Goal: Task Accomplishment & Management: Complete application form

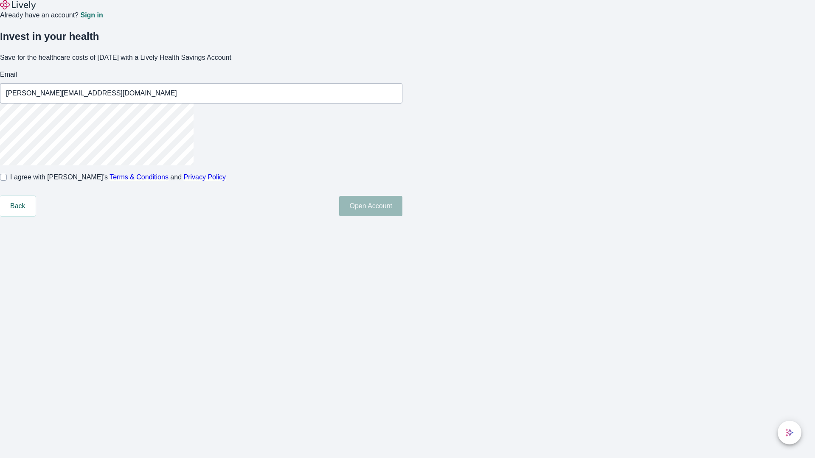
click at [7, 181] on input "I agree with Lively’s Terms & Conditions and Privacy Policy" at bounding box center [3, 177] width 7 height 7
checkbox input "true"
click at [402, 216] on button "Open Account" at bounding box center [370, 206] width 63 height 20
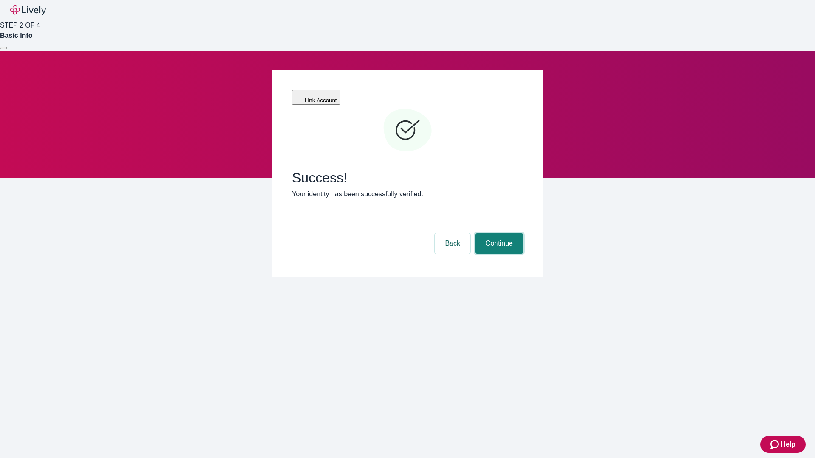
click at [498, 233] on button "Continue" at bounding box center [499, 243] width 48 height 20
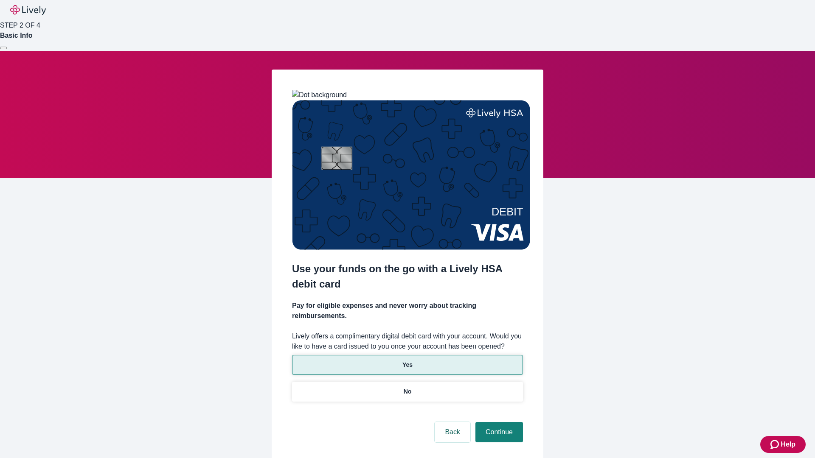
click at [407, 361] on p "Yes" at bounding box center [407, 365] width 10 height 9
click at [498, 422] on button "Continue" at bounding box center [499, 432] width 48 height 20
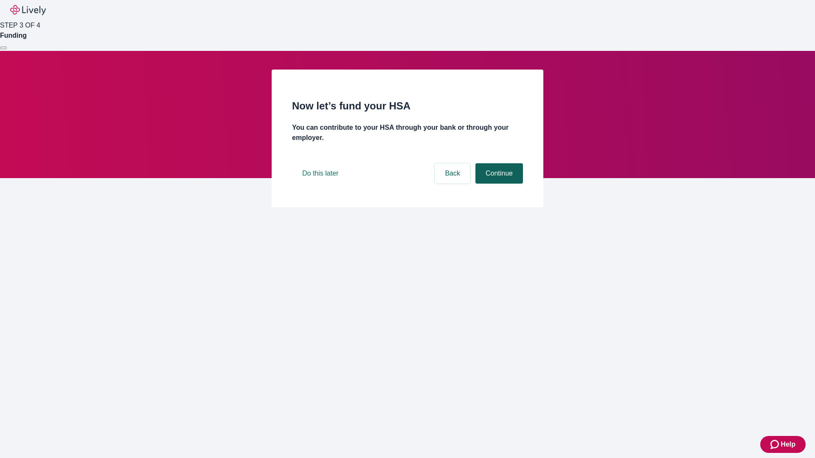
click at [498, 184] on button "Continue" at bounding box center [499, 173] width 48 height 20
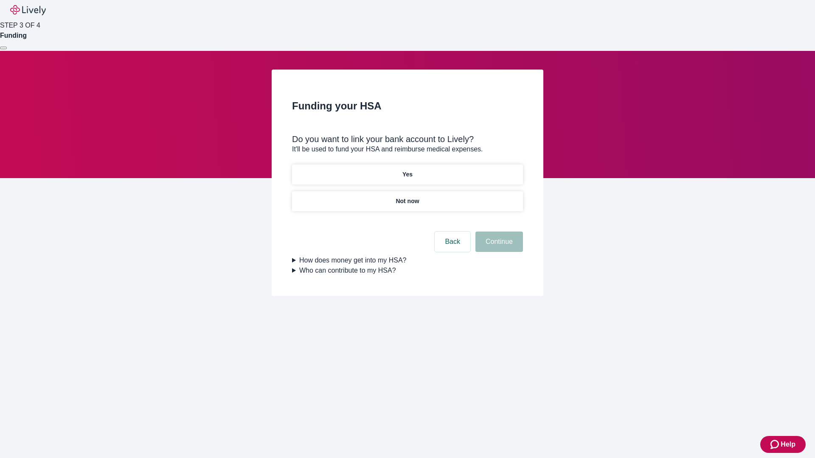
click at [407, 197] on p "Not now" at bounding box center [407, 201] width 23 height 9
click at [498, 247] on button "Continue" at bounding box center [499, 242] width 48 height 20
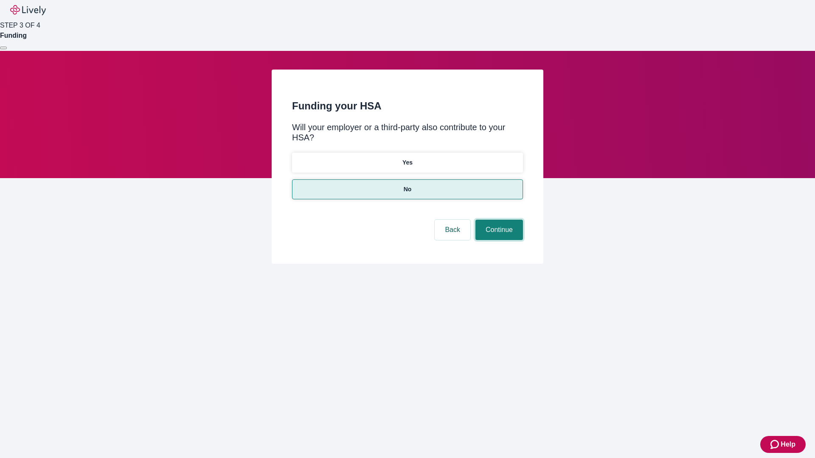
click at [498, 220] on button "Continue" at bounding box center [499, 230] width 48 height 20
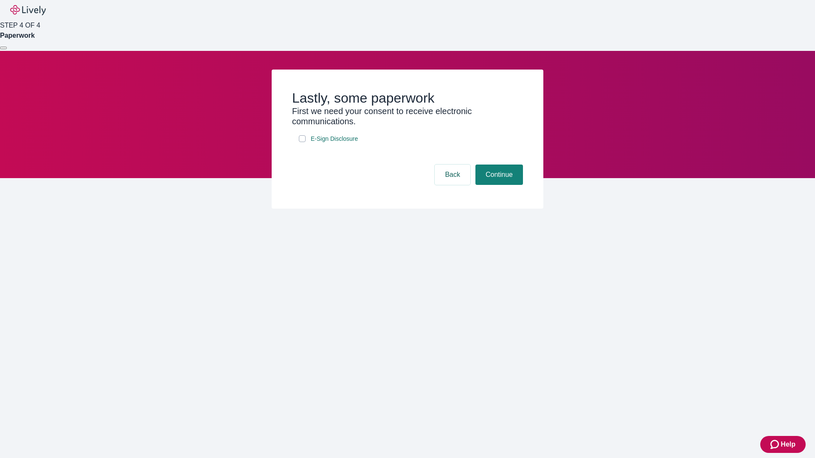
click at [302, 142] on input "E-Sign Disclosure" at bounding box center [302, 138] width 7 height 7
checkbox input "true"
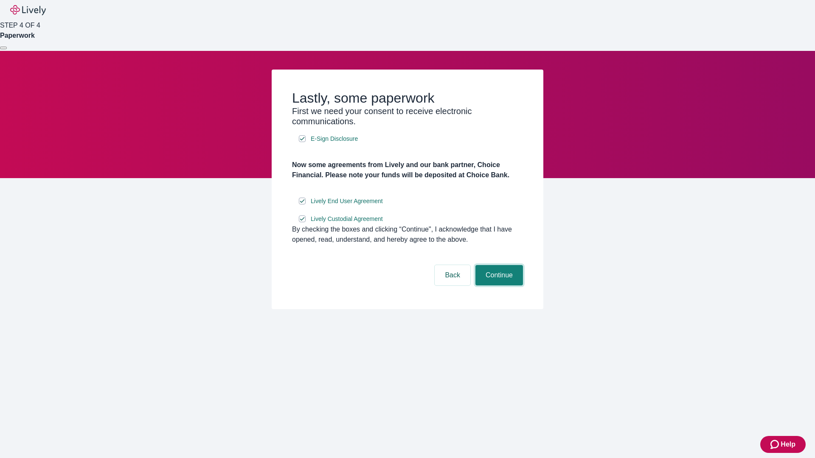
click at [498, 286] on button "Continue" at bounding box center [499, 275] width 48 height 20
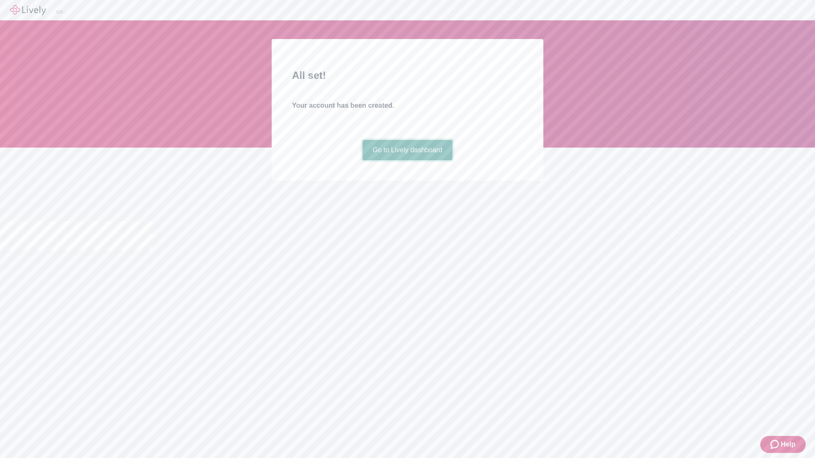
click at [407, 160] on link "Go to Lively dashboard" at bounding box center [407, 150] width 90 height 20
